Goal: Check status: Check status

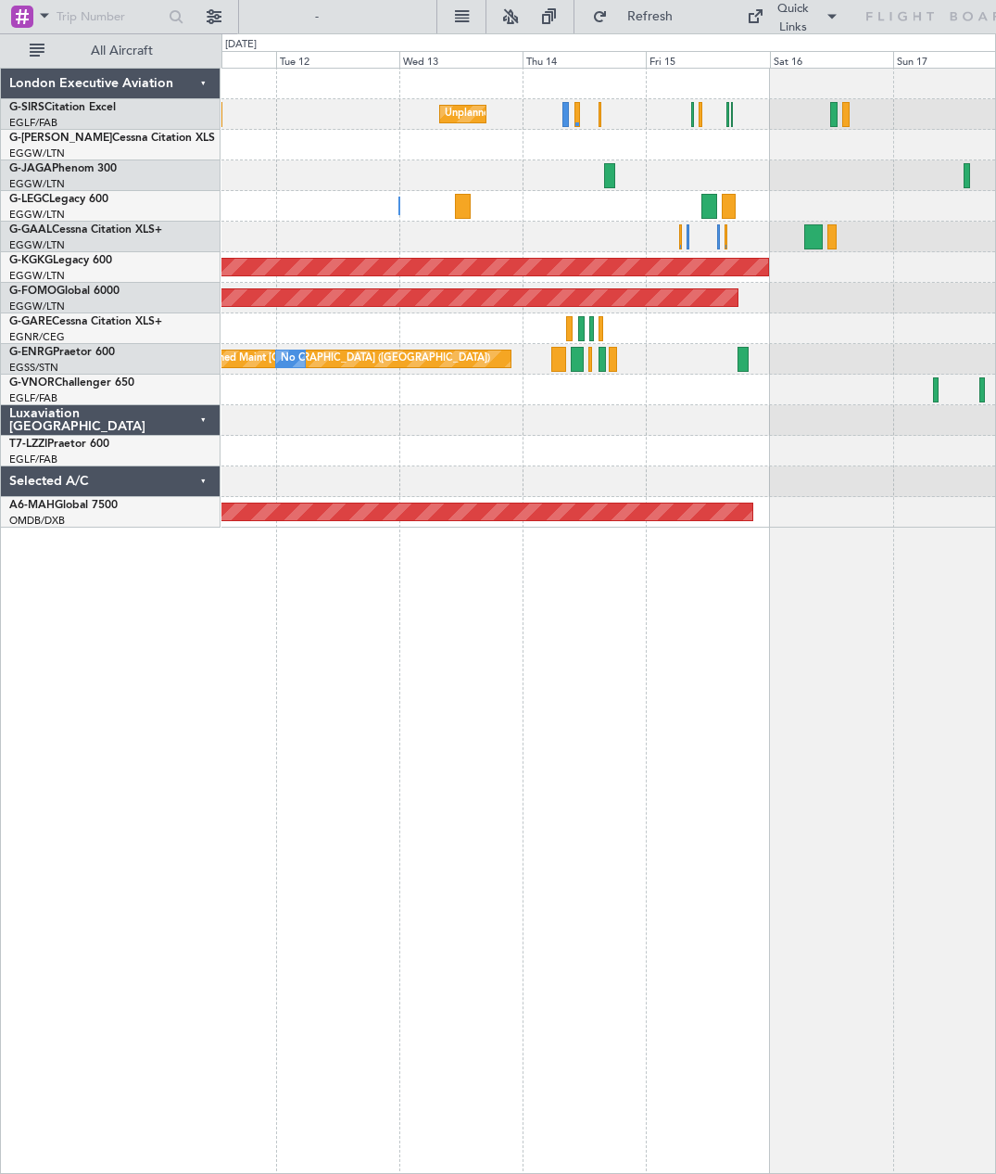
click at [555, 360] on div at bounding box center [559, 359] width 14 height 25
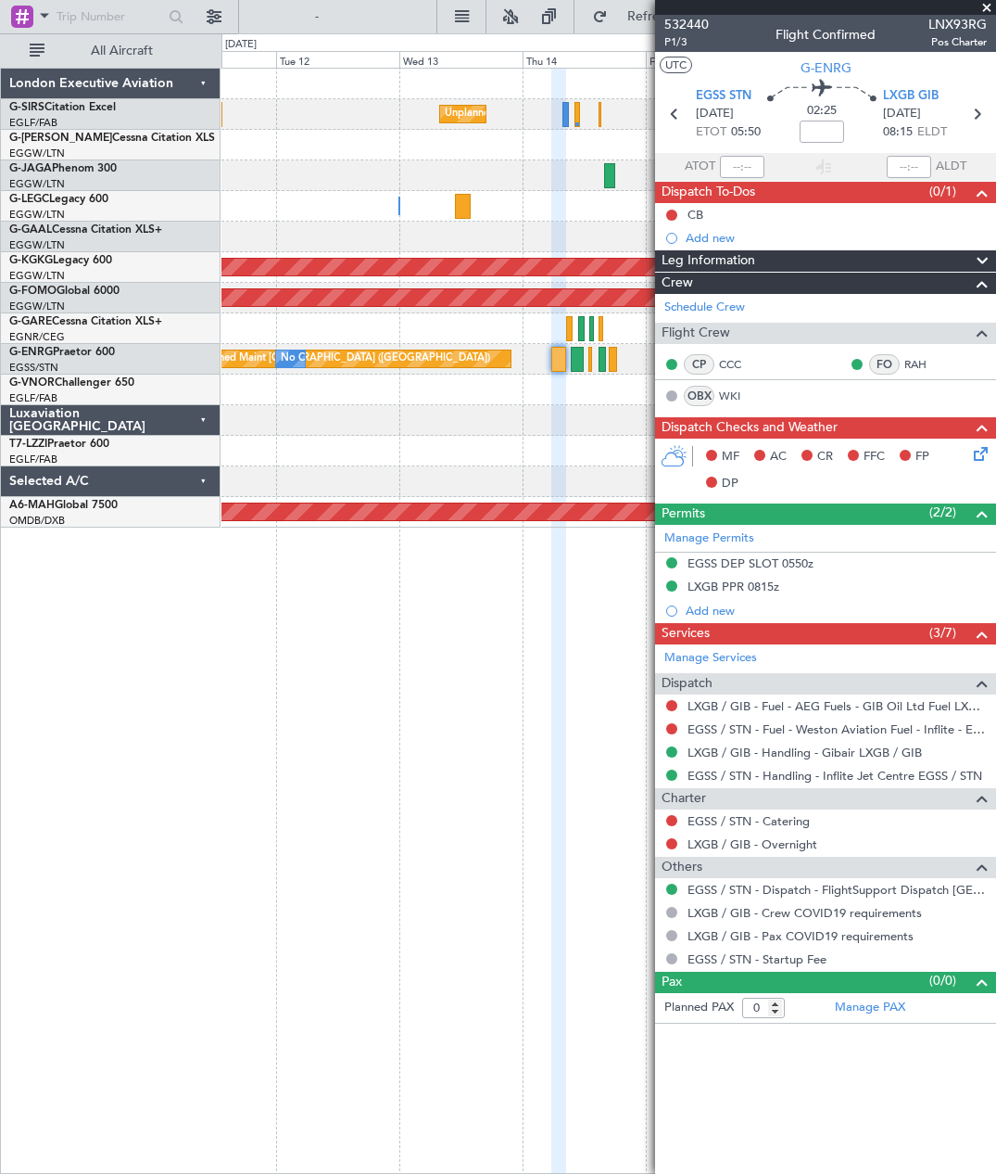
click at [995, 3] on span at bounding box center [987, 8] width 19 height 17
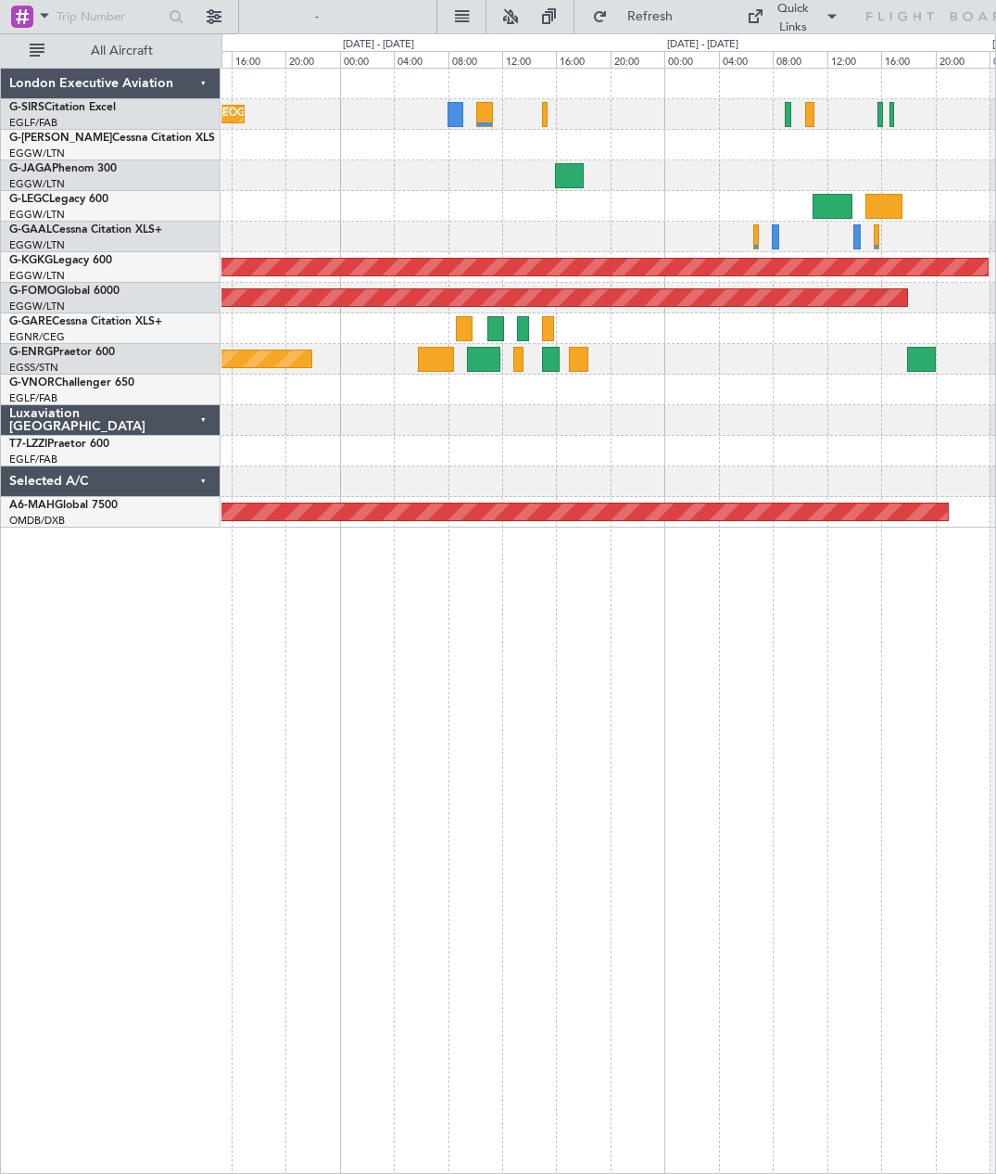
click at [640, 387] on div at bounding box center [609, 389] width 774 height 31
click at [481, 360] on div at bounding box center [483, 359] width 33 height 25
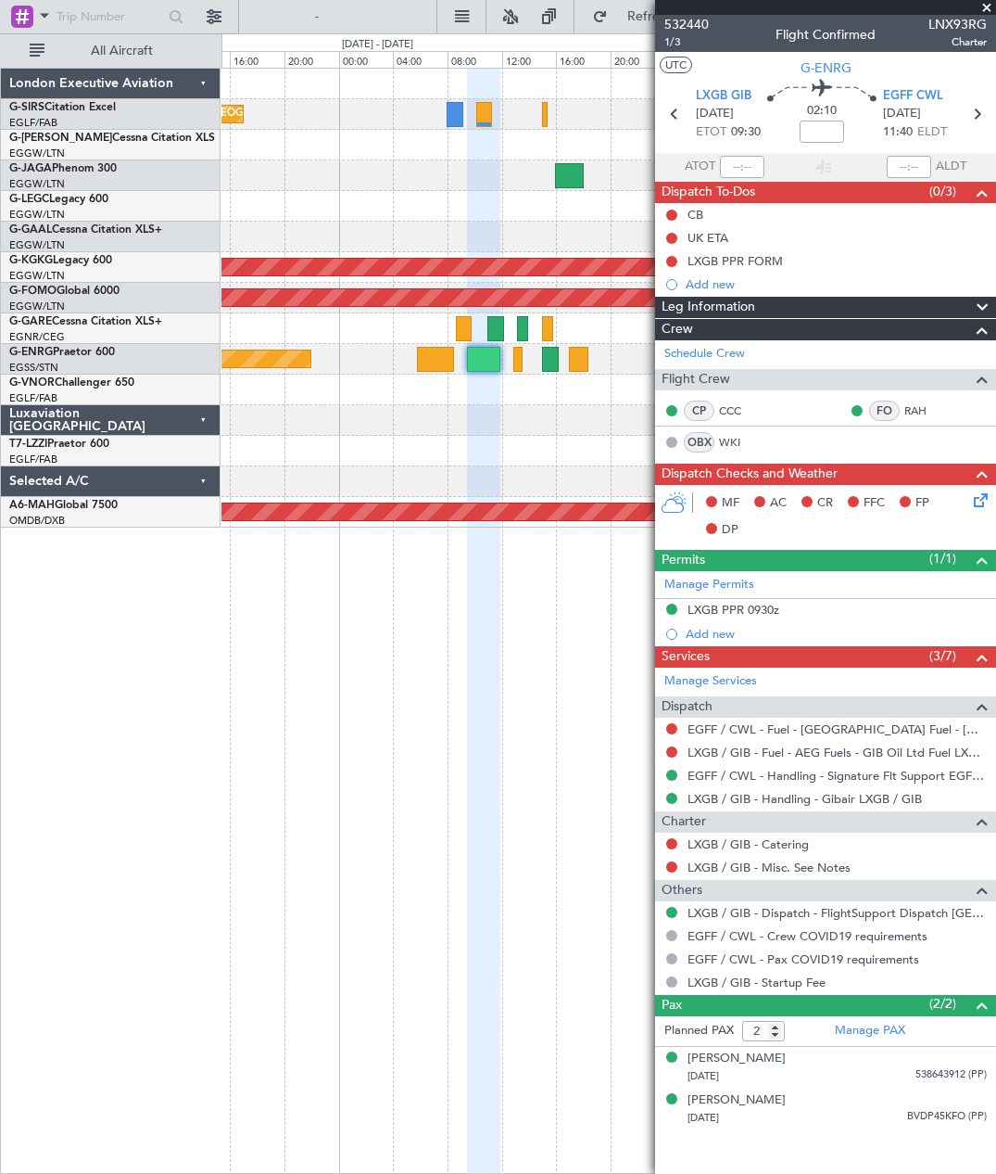
click at [995, 10] on span at bounding box center [987, 8] width 19 height 17
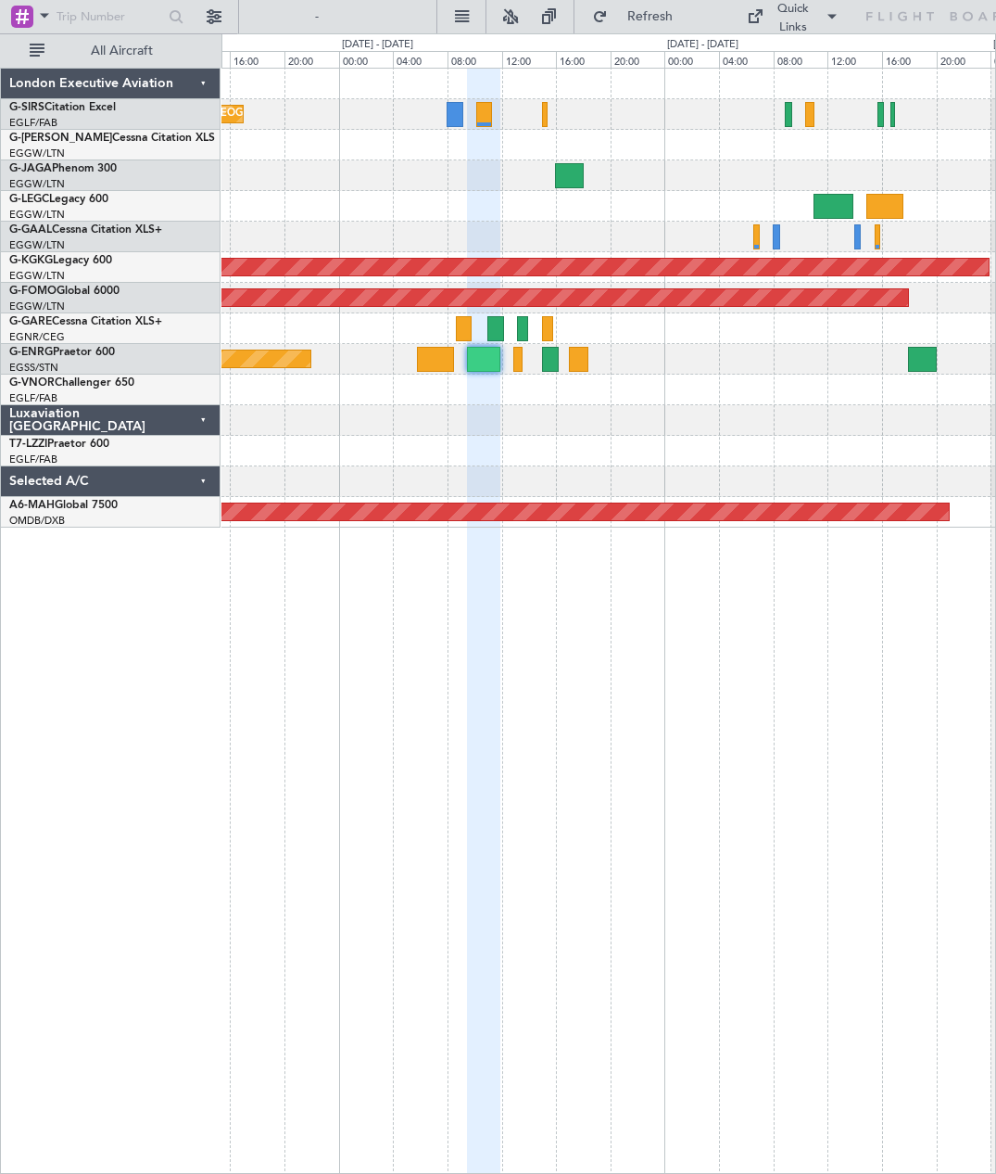
type input "0"
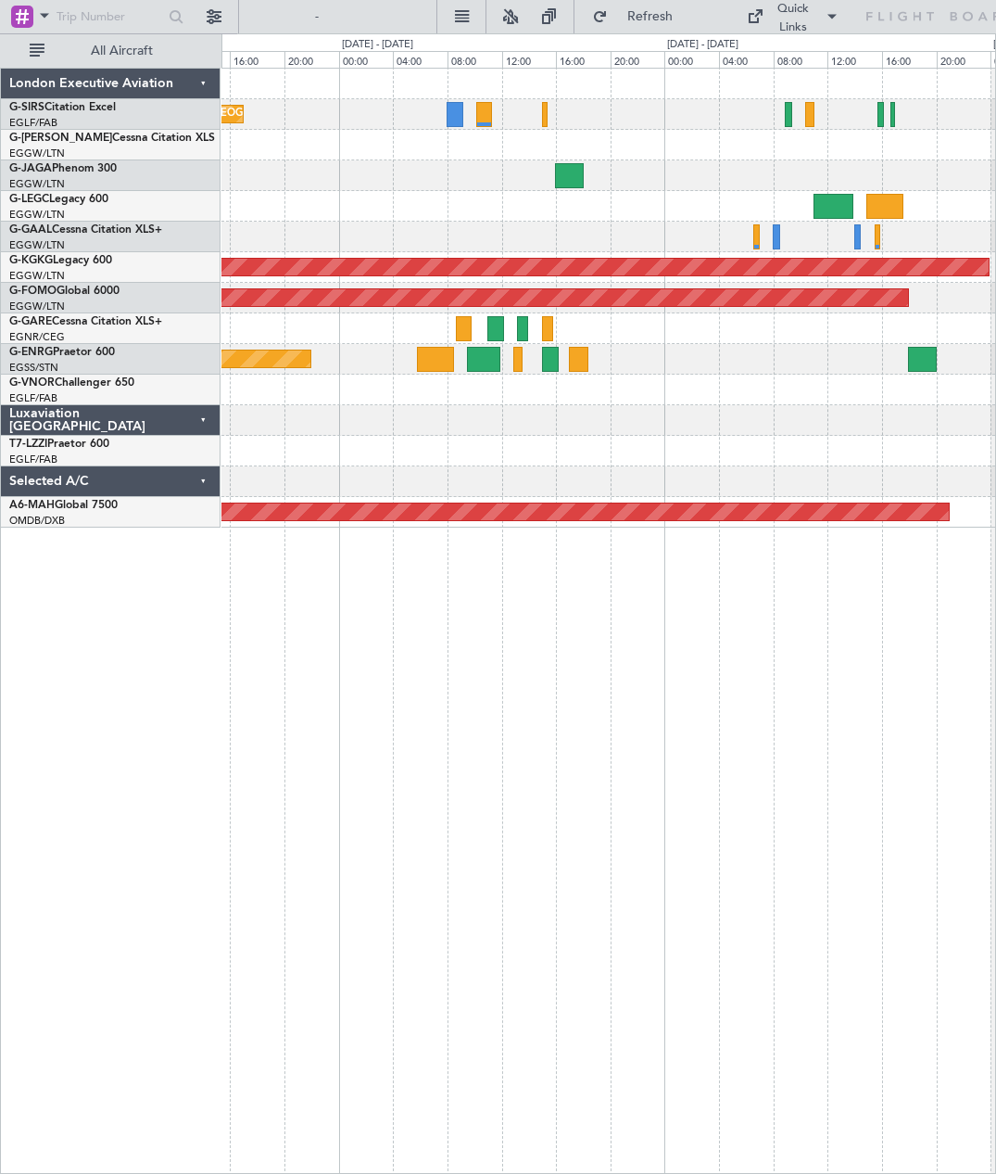
click at [555, 369] on div at bounding box center [551, 359] width 18 height 25
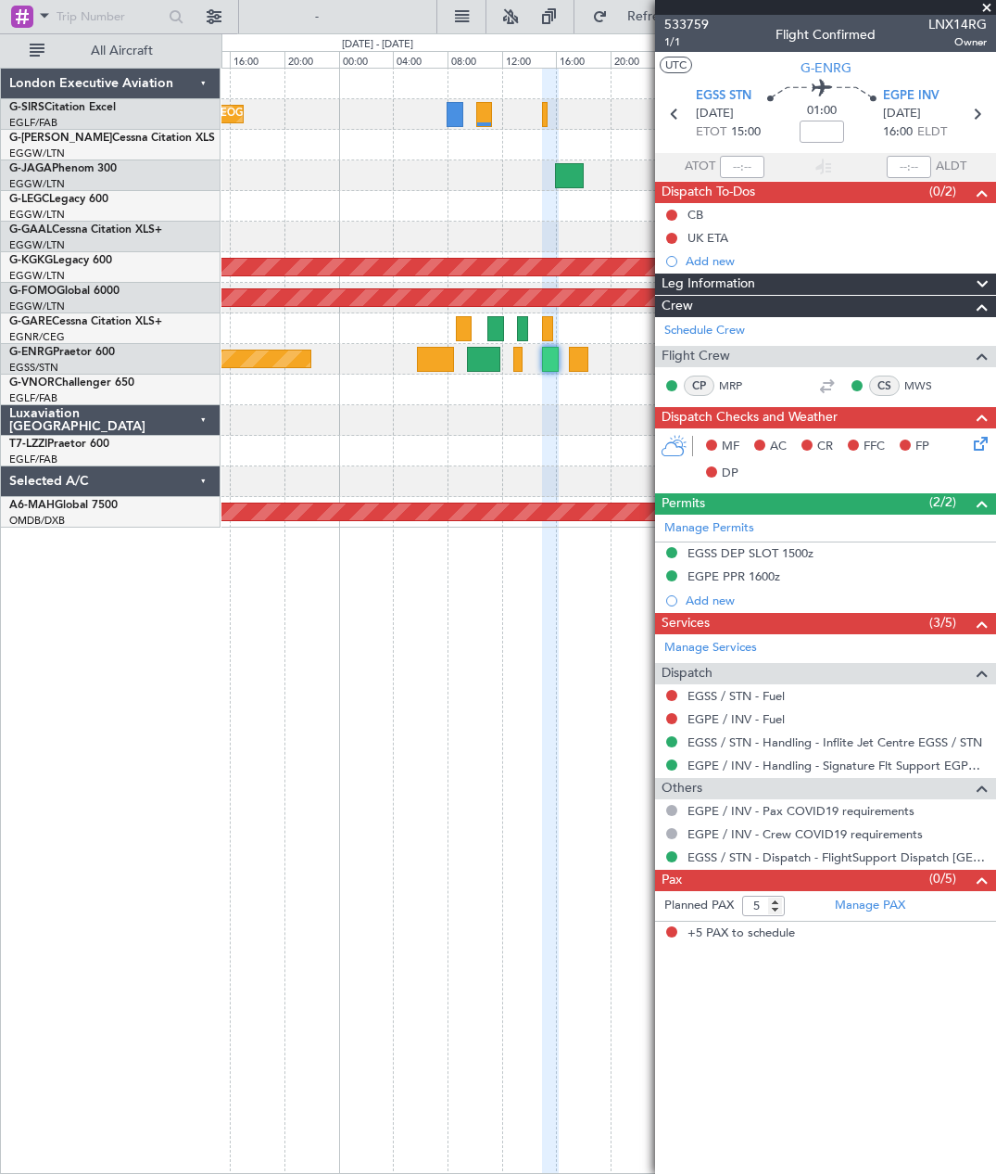
click at [996, 0] on span at bounding box center [987, 8] width 19 height 17
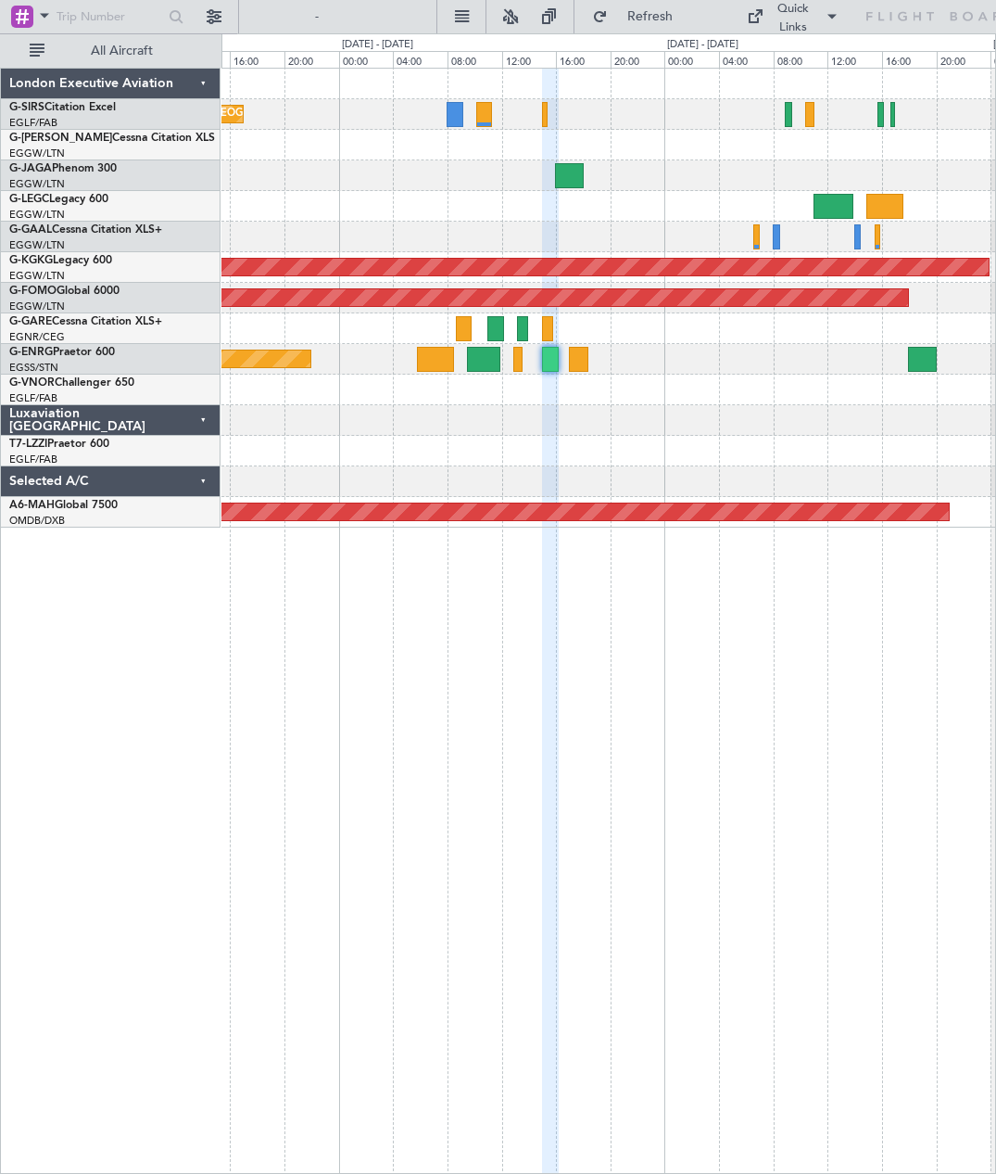
type input "0"
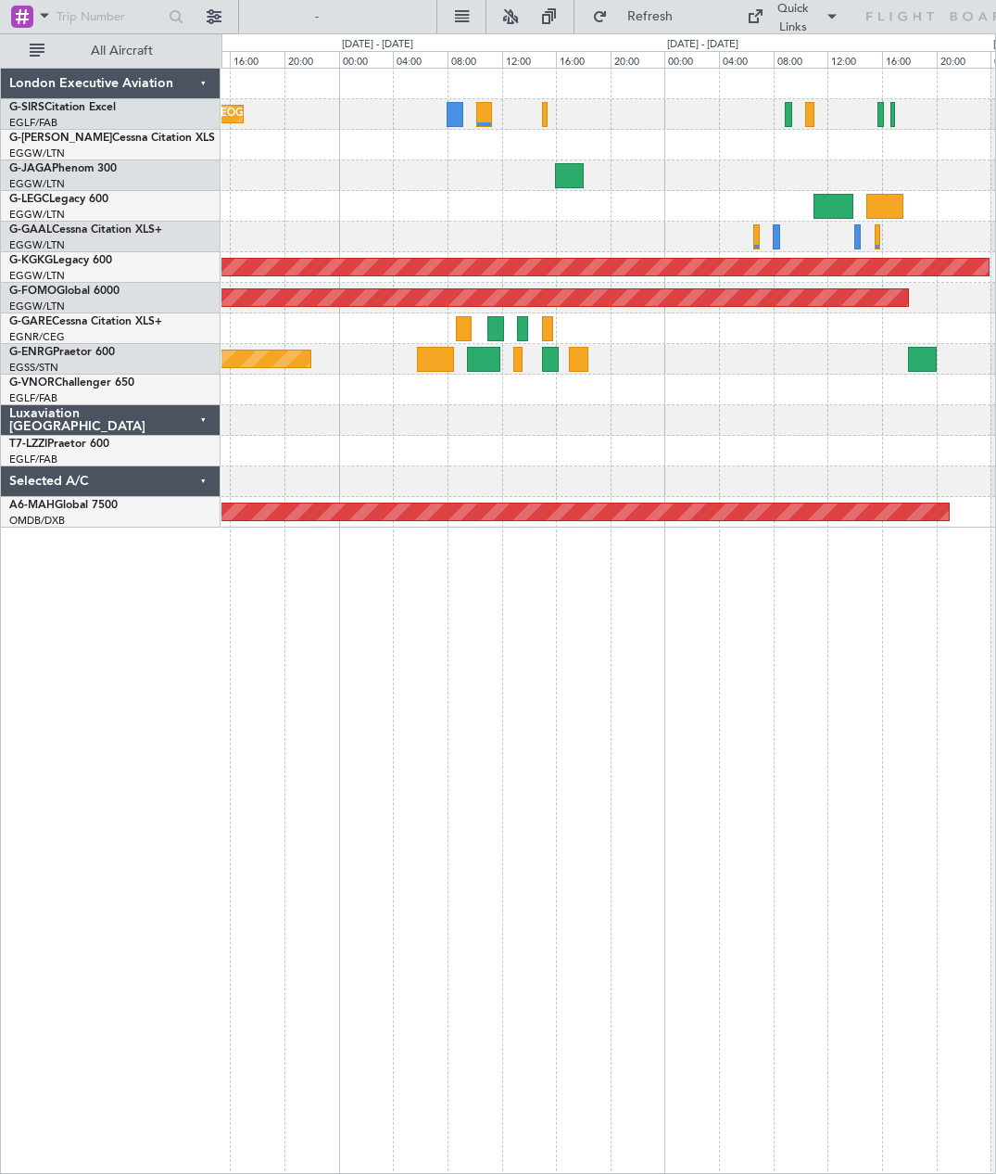
click at [920, 360] on div at bounding box center [922, 359] width 29 height 25
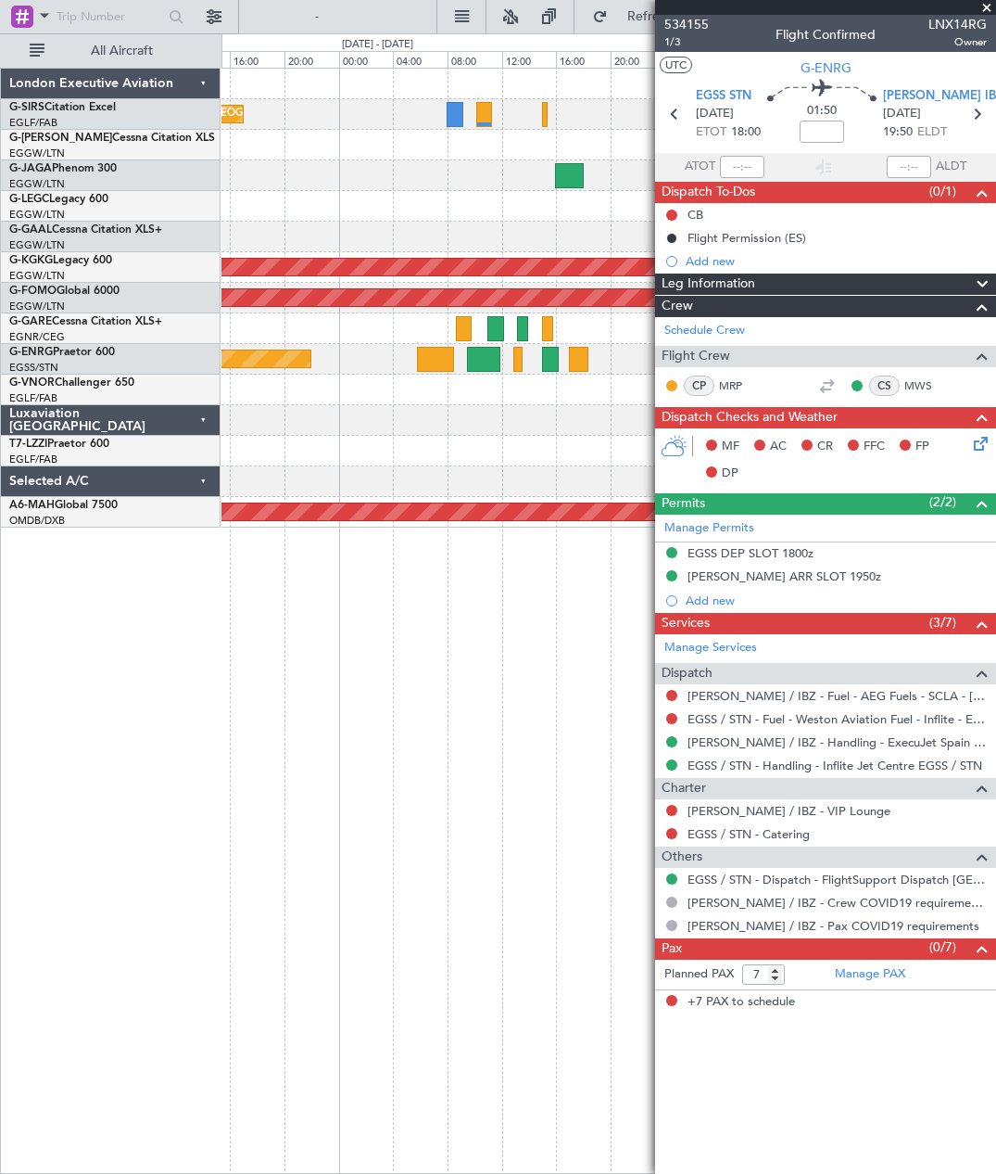
click at [994, 10] on span at bounding box center [987, 8] width 19 height 17
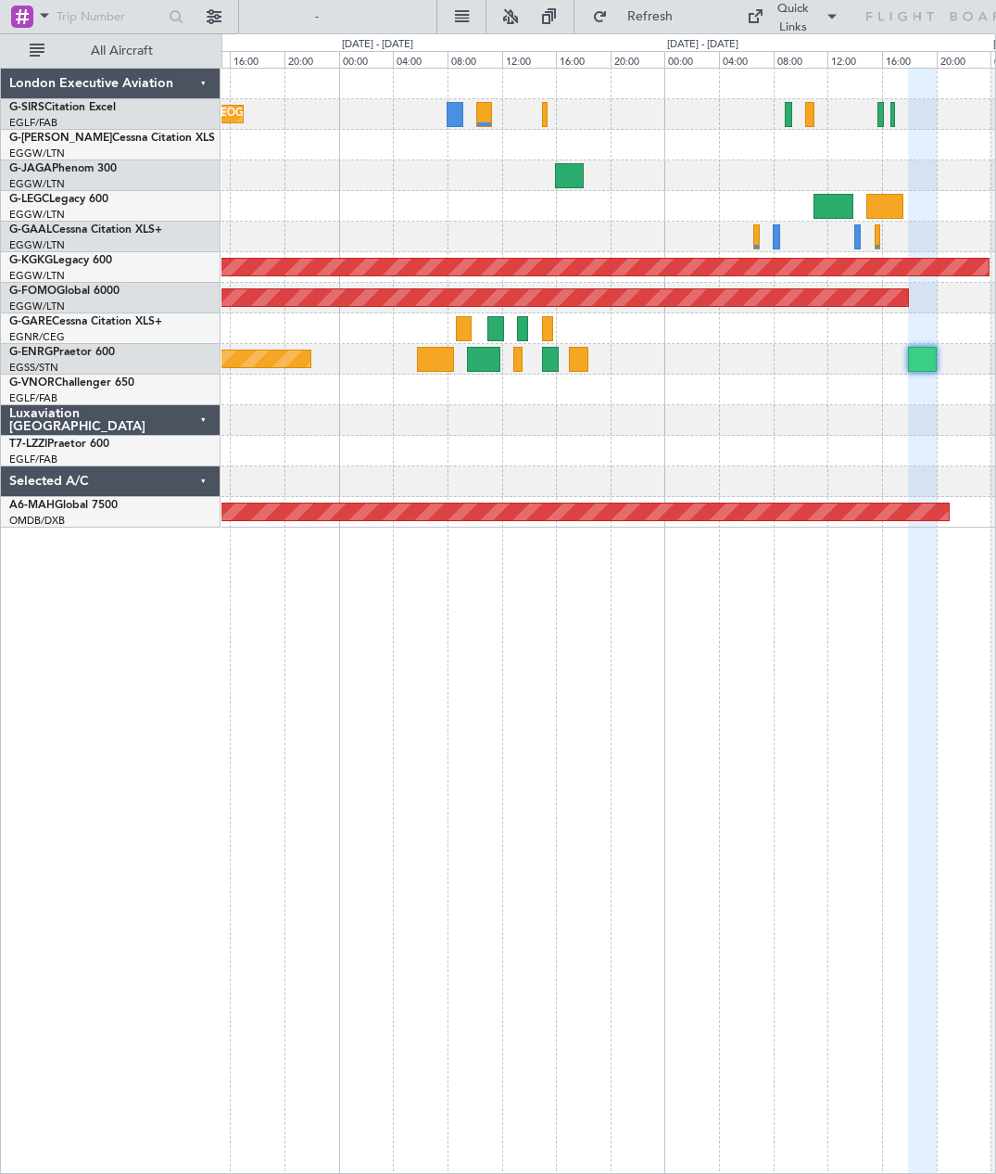
type input "0"
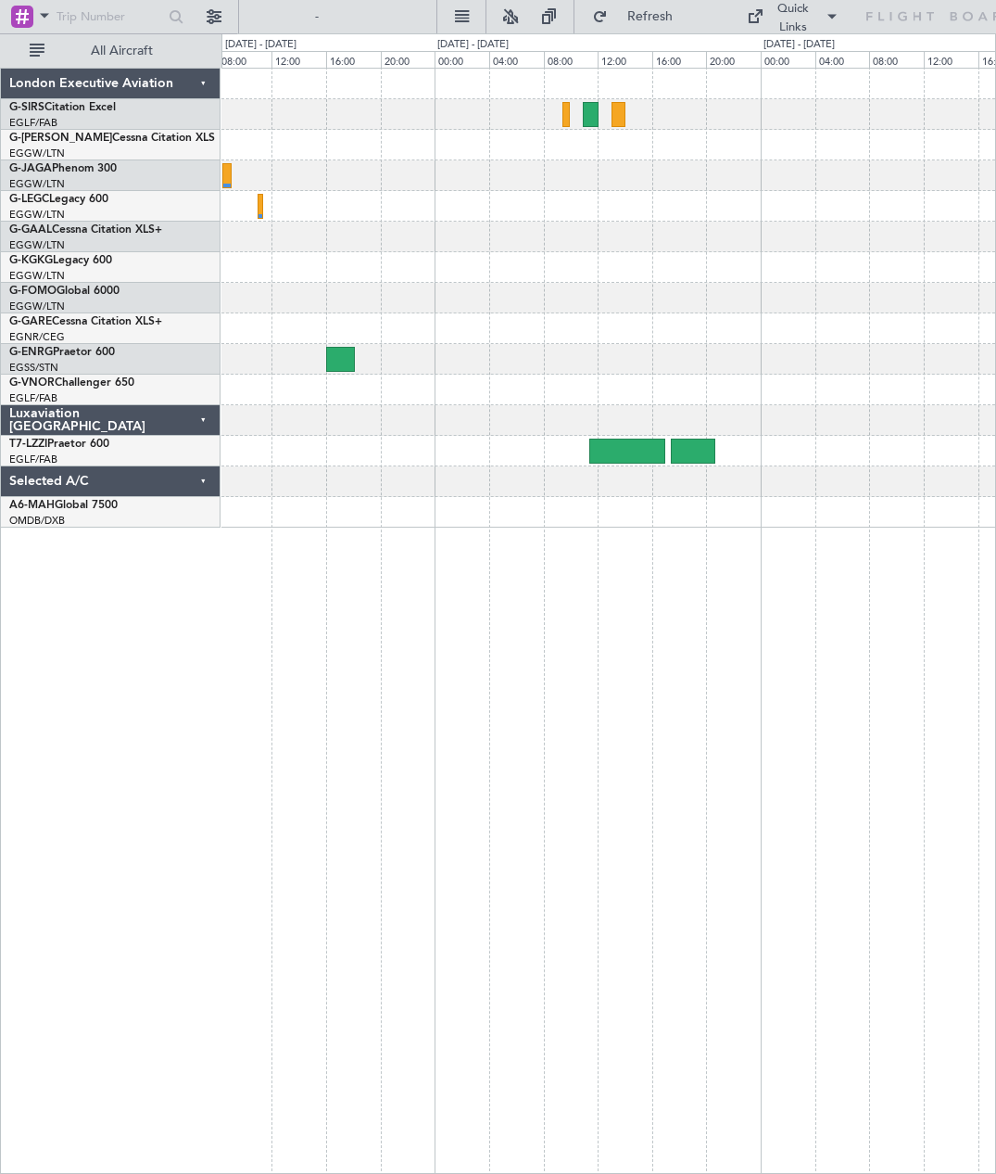
click at [336, 362] on div at bounding box center [340, 359] width 29 height 25
